Goal: Navigation & Orientation: Find specific page/section

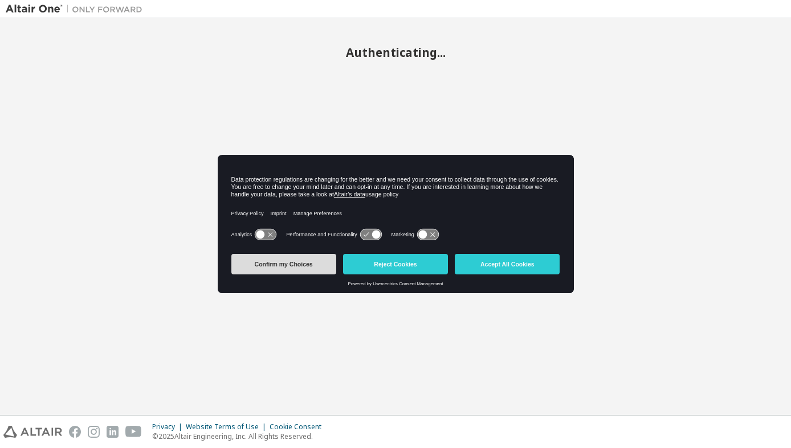
click at [318, 266] on button "Confirm my Choices" at bounding box center [283, 264] width 105 height 21
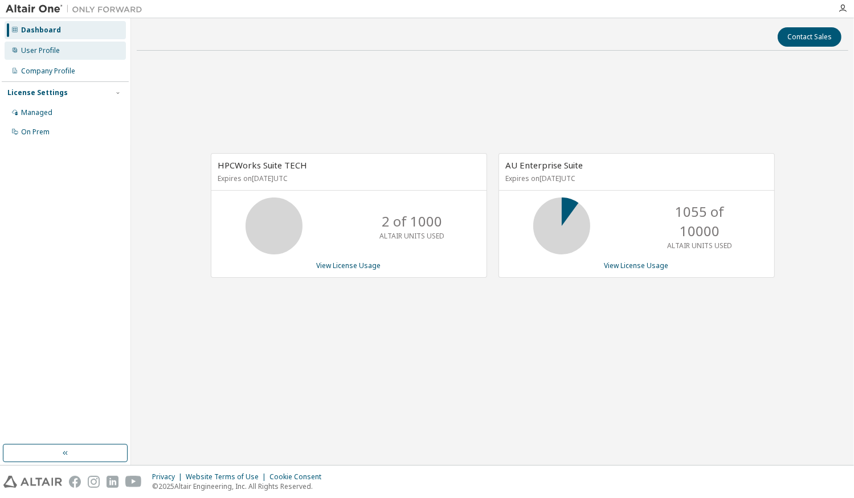
click at [40, 48] on div "User Profile" at bounding box center [40, 50] width 39 height 9
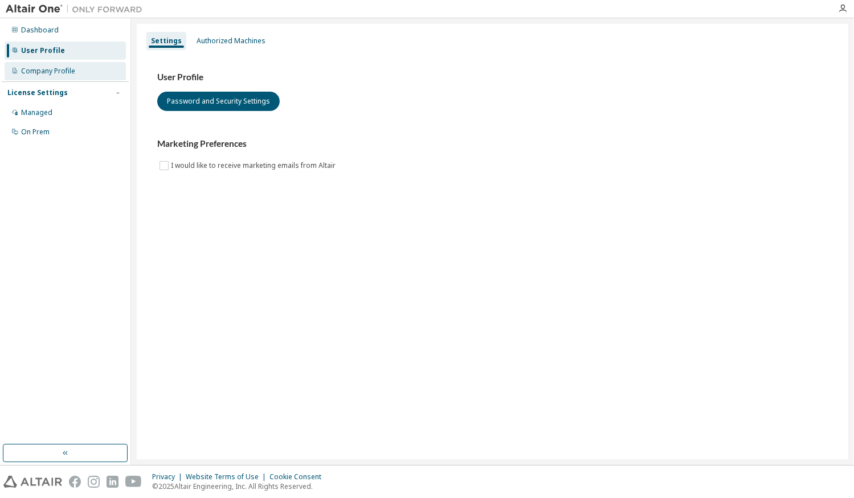
click at [46, 63] on div "Company Profile" at bounding box center [65, 71] width 121 height 18
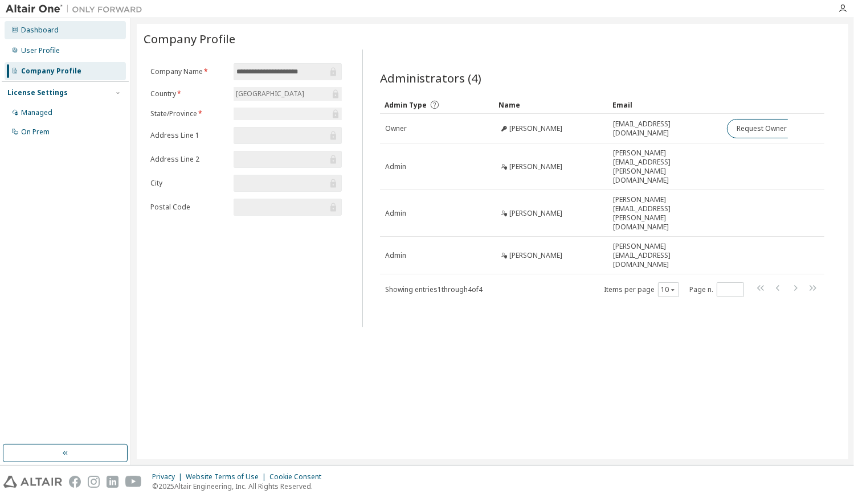
click at [46, 32] on div "Dashboard" at bounding box center [40, 30] width 38 height 9
